Goal: Transaction & Acquisition: Purchase product/service

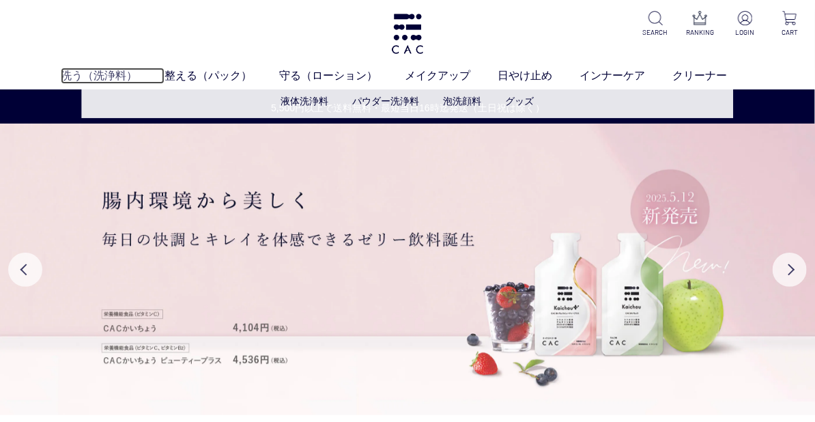
click at [97, 76] on link "洗う（洗浄料）" at bounding box center [113, 76] width 104 height 16
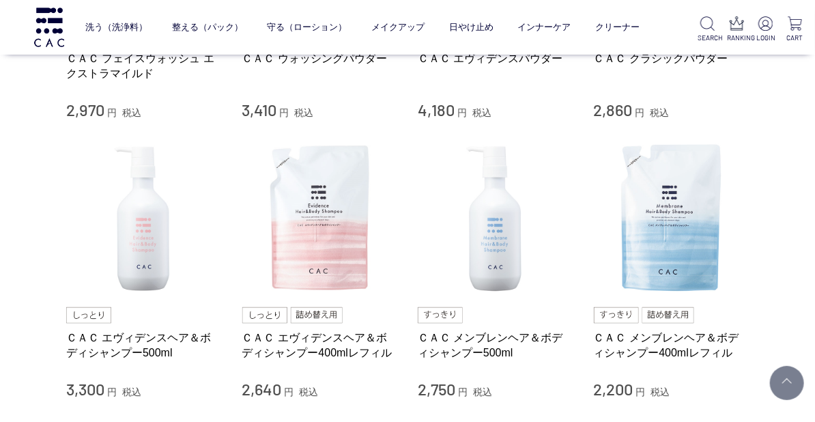
scroll to position [544, 0]
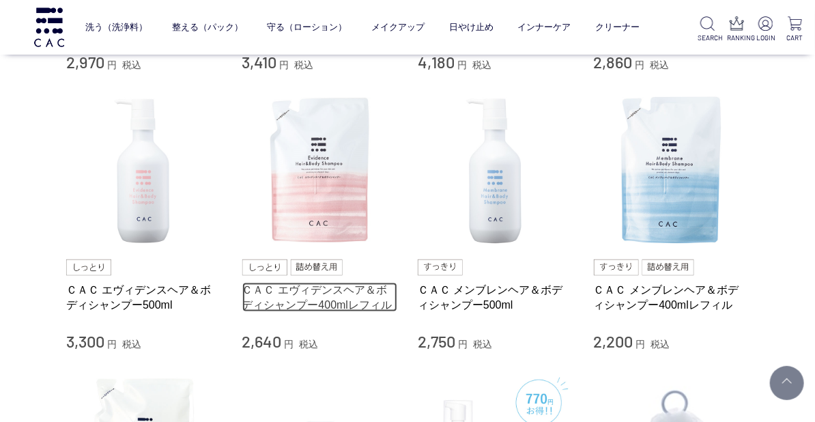
click at [338, 312] on link "ＣＡＣ エヴィデンスヘア＆ボディシャンプー400mlレフィル" at bounding box center [320, 296] width 156 height 29
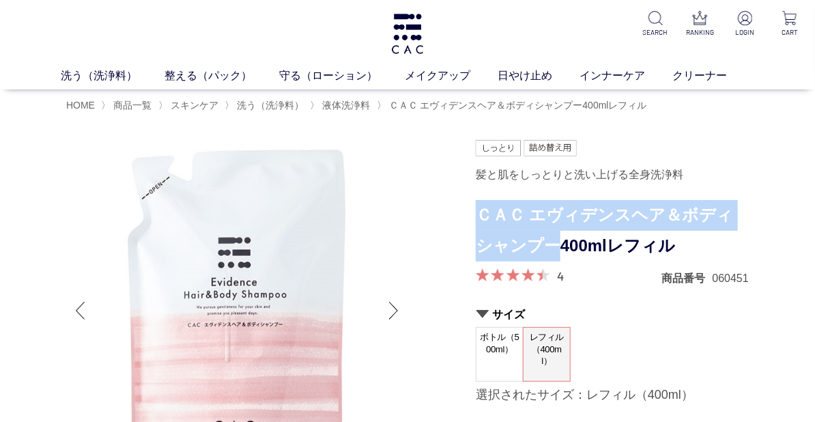
drag, startPoint x: 479, startPoint y: 217, endPoint x: 536, endPoint y: 252, distance: 67.4
click at [536, 252] on h1 "ＣＡＣ エヴィデンスヘア＆ボディシャンプー400mlレフィル" at bounding box center [612, 230] width 273 height 61
copy h1 "ＣＡＣ エヴィデンスヘア＆ボディシャンプー"
